Goal: Transaction & Acquisition: Download file/media

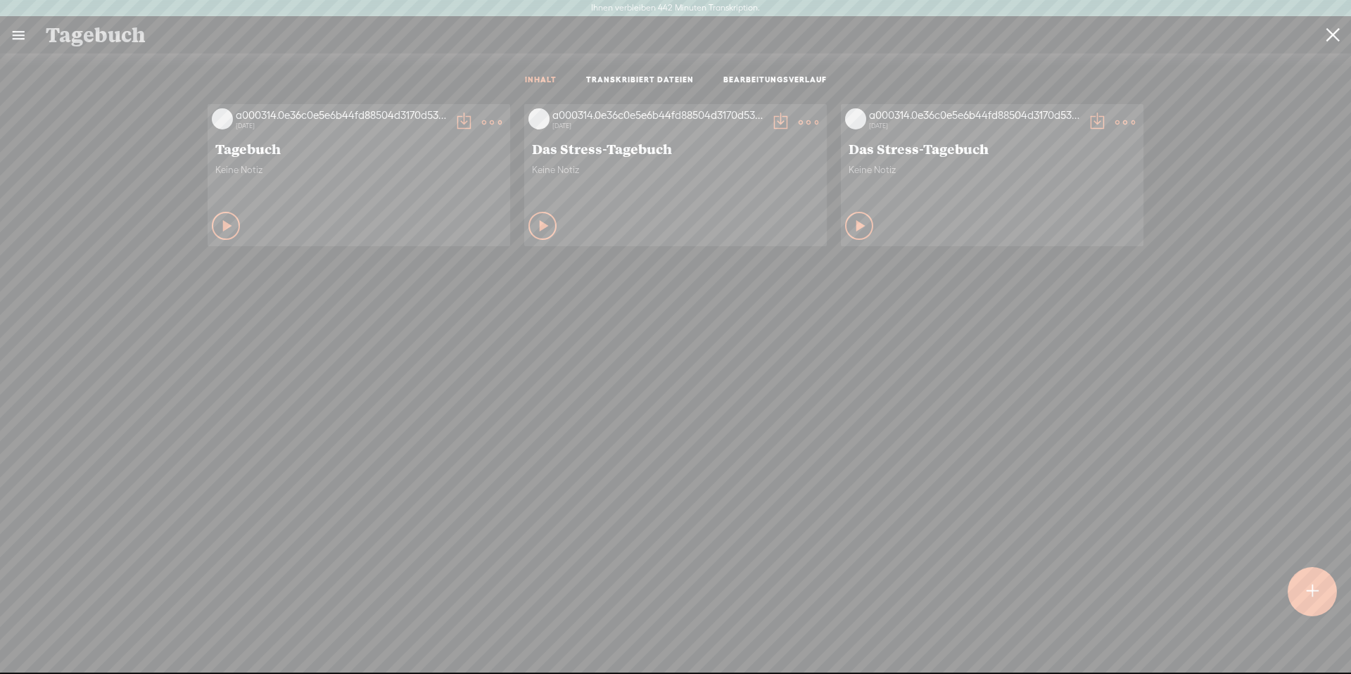
click at [220, 41] on input "Tagebuch" at bounding box center [680, 35] width 1269 height 26
drag, startPoint x: 220, startPoint y: 41, endPoint x: 60, endPoint y: 33, distance: 160.6
click at [60, 33] on input "Tagebuch" at bounding box center [680, 35] width 1269 height 26
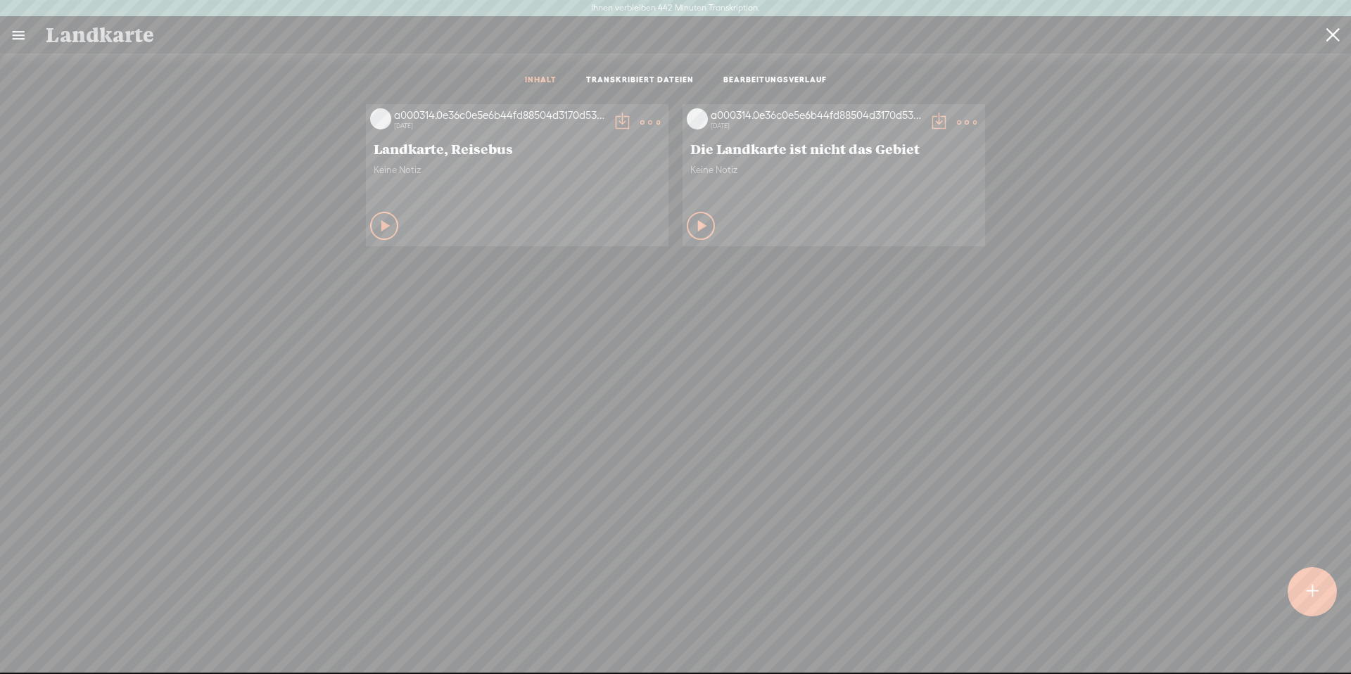
type input "Landkarte"
click at [696, 219] on icon at bounding box center [703, 226] width 14 height 14
click at [695, 219] on icon at bounding box center [702, 226] width 14 height 14
click at [959, 119] on t at bounding box center [967, 123] width 20 height 20
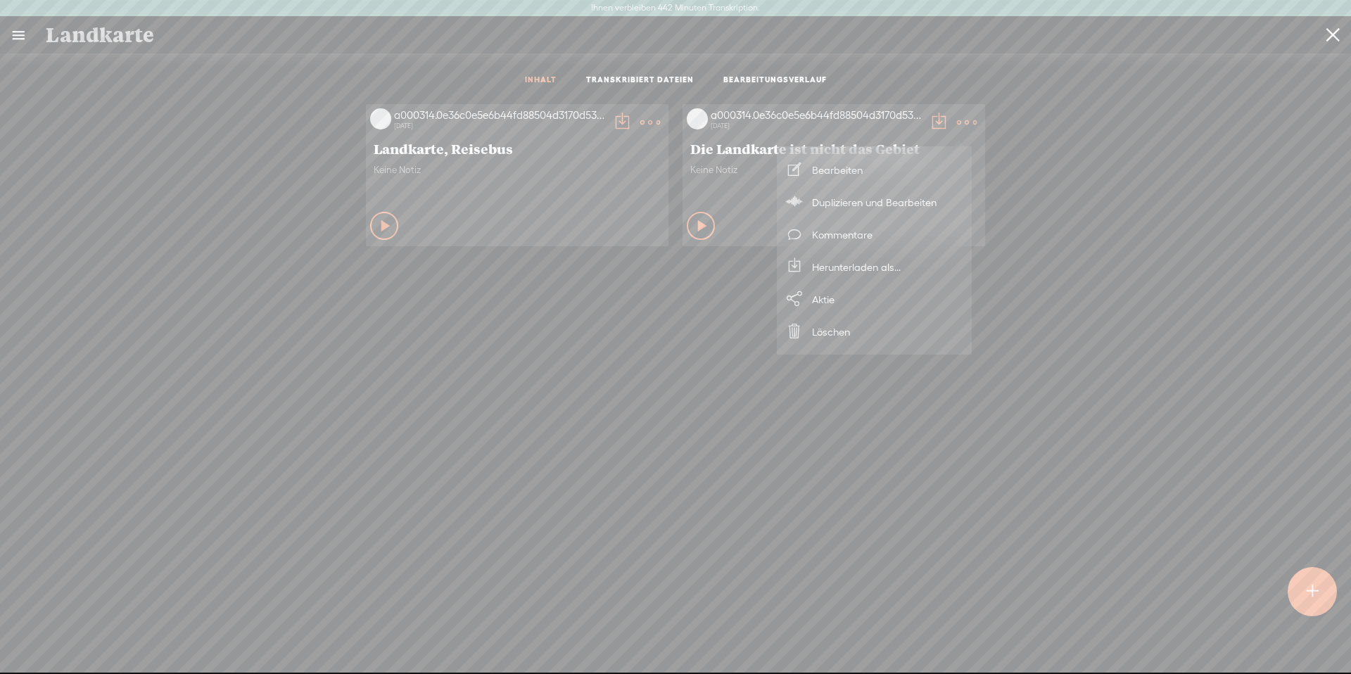
click at [842, 265] on font "Herunterladen als..." at bounding box center [856, 267] width 89 height 12
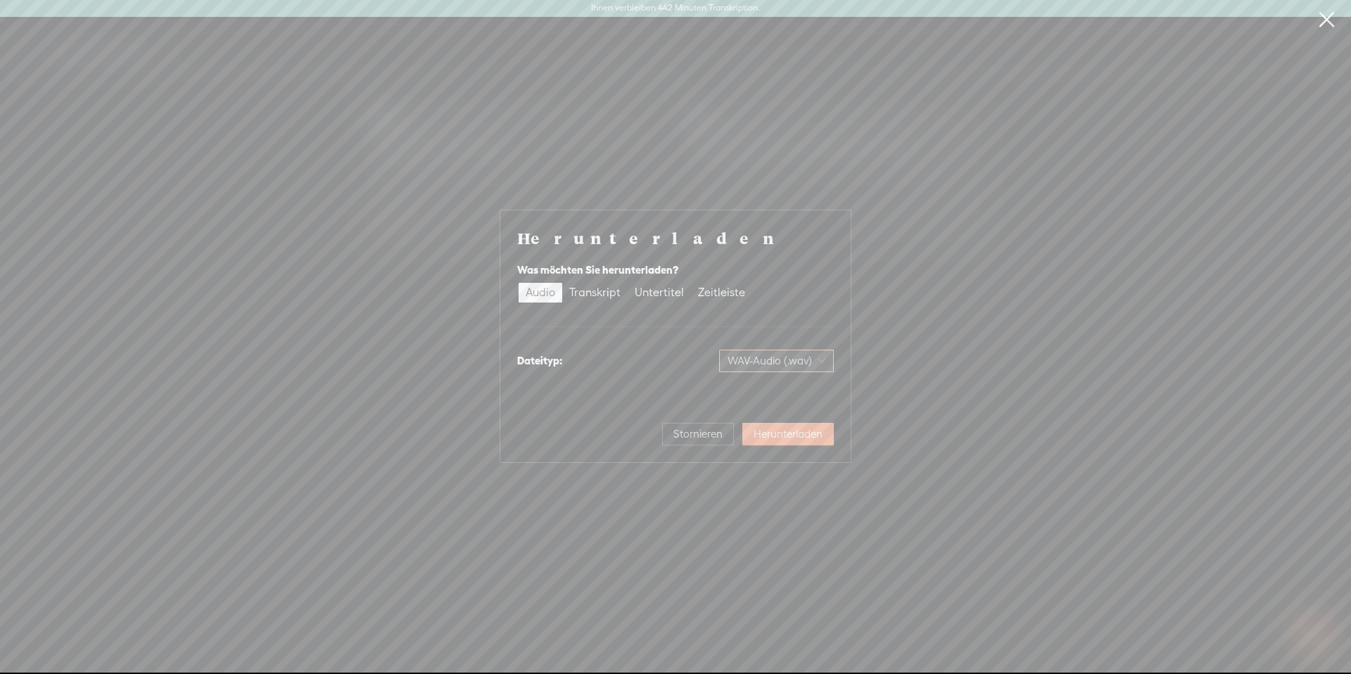
click at [789, 364] on font "WAV-Audio (.wav)" at bounding box center [770, 361] width 84 height 12
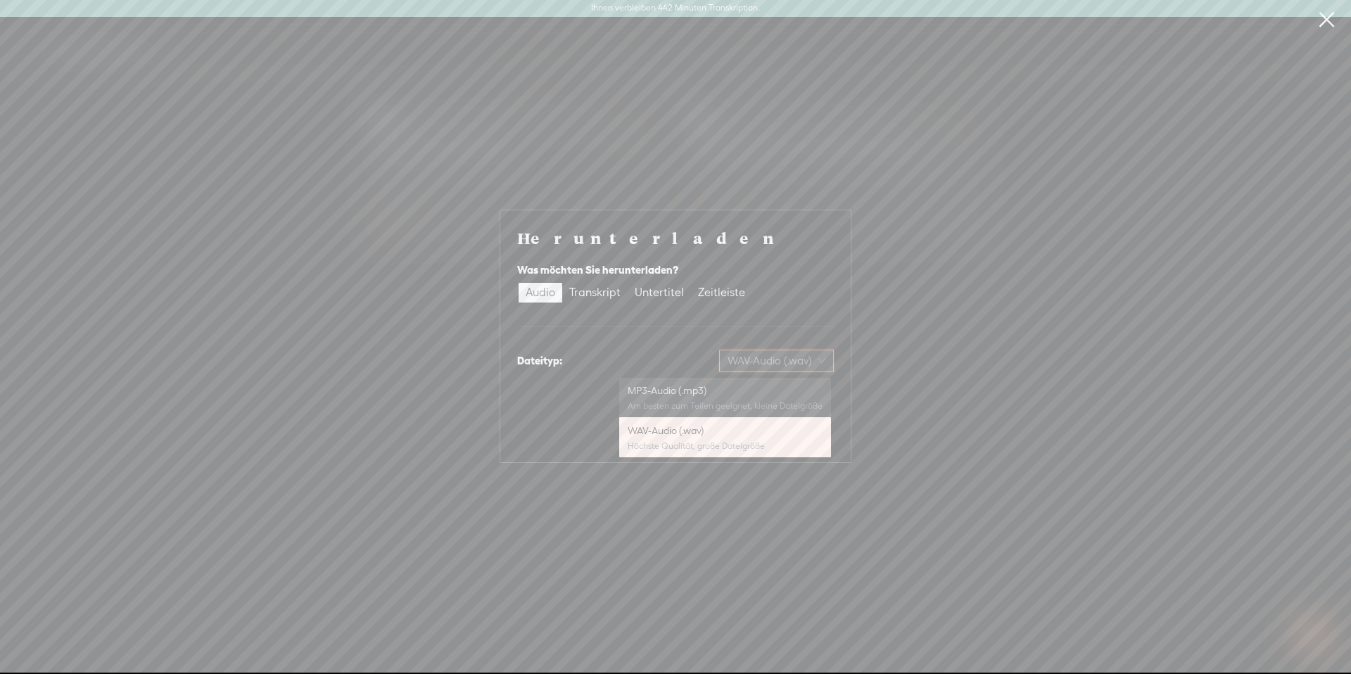
click at [707, 390] on font "MP3-Audio (.mp3)" at bounding box center [667, 390] width 79 height 11
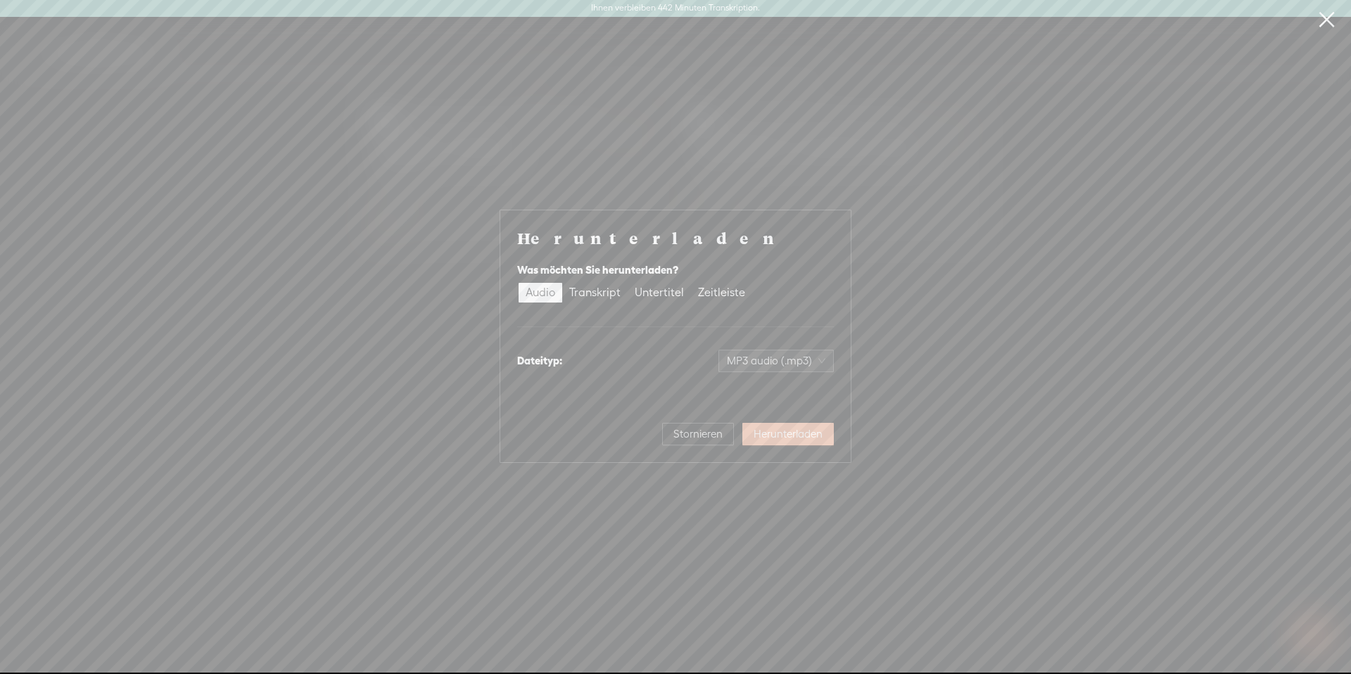
click at [794, 441] on button "Herunterladen" at bounding box center [787, 434] width 91 height 23
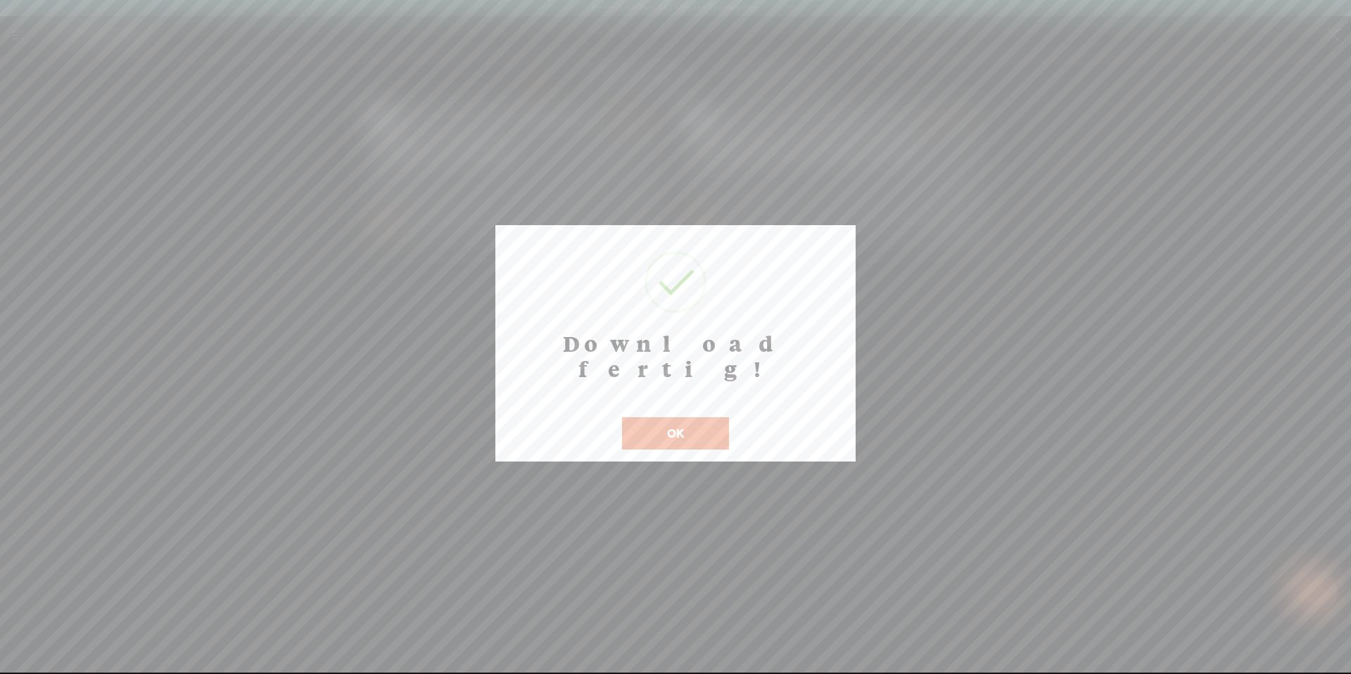
drag, startPoint x: 694, startPoint y: 405, endPoint x: 735, endPoint y: 211, distance: 197.8
click at [706, 399] on div "OK" at bounding box center [676, 424] width 114 height 51
drag, startPoint x: 687, startPoint y: 409, endPoint x: 745, endPoint y: 336, distance: 93.2
click at [696, 417] on button "OK" at bounding box center [675, 433] width 107 height 32
